Goal: Information Seeking & Learning: Learn about a topic

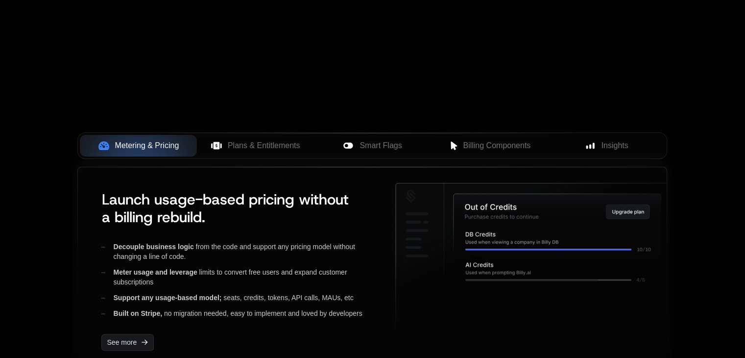
scroll to position [317, 0]
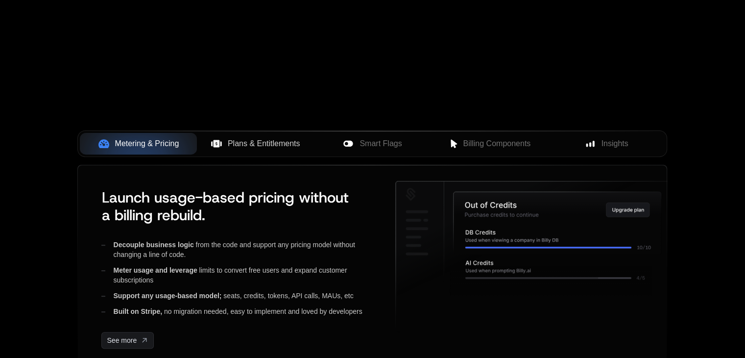
click at [264, 142] on span "Plans & Entitlements" at bounding box center [264, 144] width 72 height 12
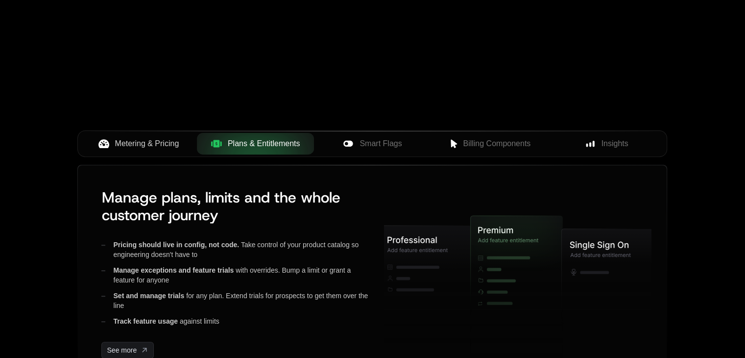
click at [157, 137] on button "Metering & Pricing" at bounding box center [138, 144] width 117 height 22
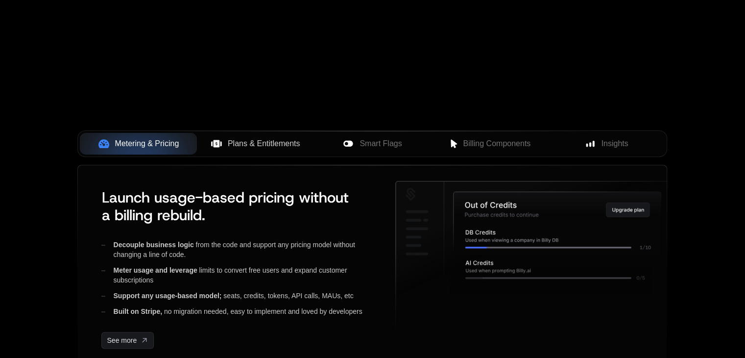
click at [252, 142] on span "Plans & Entitlements" at bounding box center [264, 144] width 72 height 12
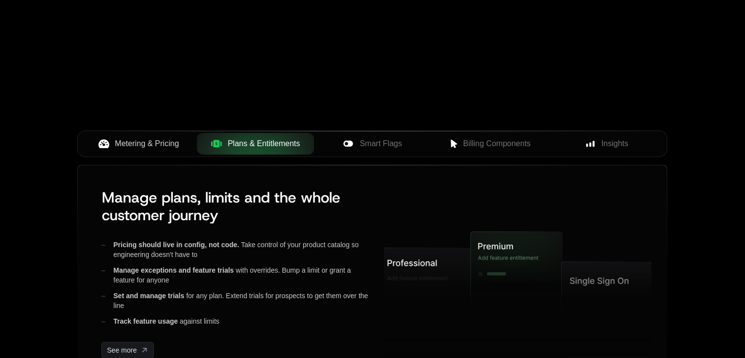
click at [159, 144] on span "Metering & Pricing" at bounding box center [147, 144] width 64 height 12
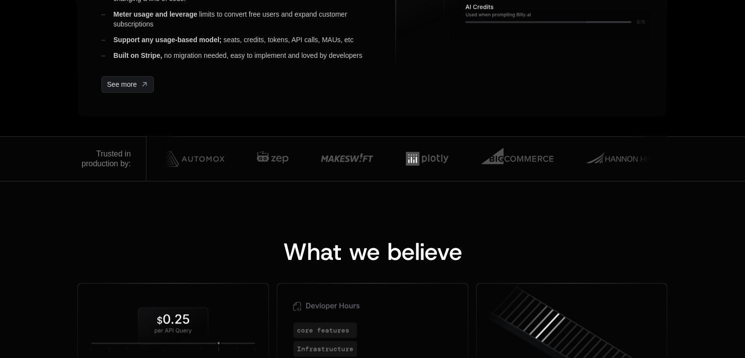
scroll to position [574, 0]
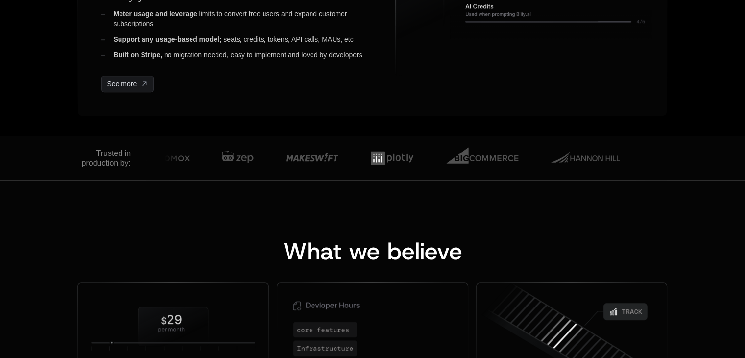
click at [104, 152] on div "Trusted in production by:" at bounding box center [105, 158] width 49 height 20
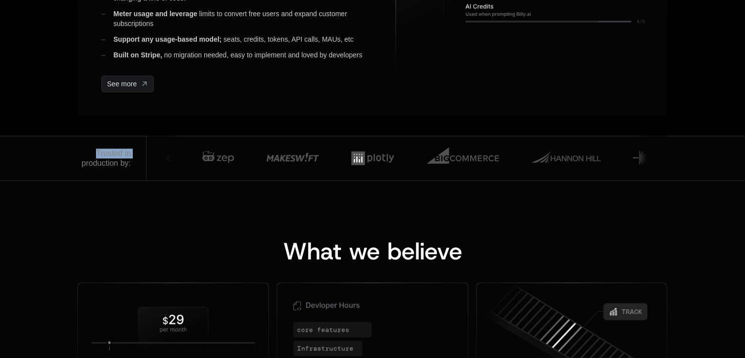
click at [104, 152] on div "Trusted in production by:" at bounding box center [105, 158] width 49 height 20
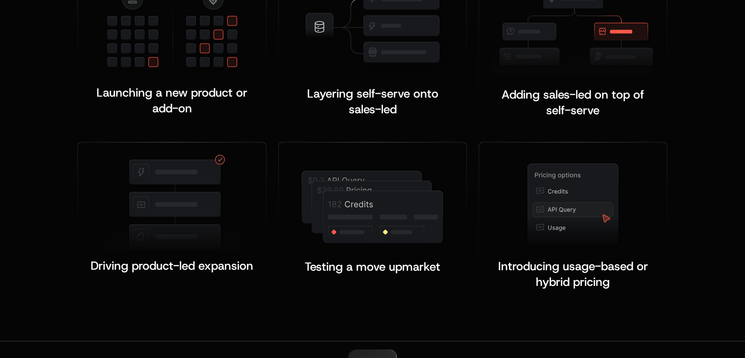
scroll to position [1998, 0]
